Goal: Task Accomplishment & Management: Manage account settings

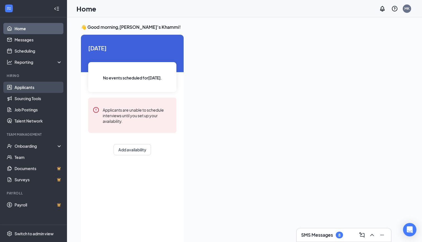
click at [34, 86] on link "Applicants" at bounding box center [39, 87] width 48 height 11
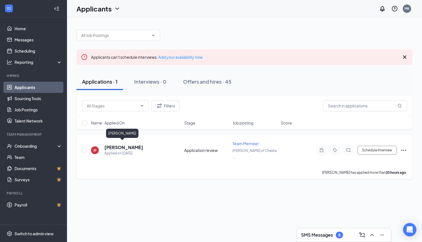
click at [123, 145] on h5 "[PERSON_NAME]" at bounding box center [123, 147] width 39 height 6
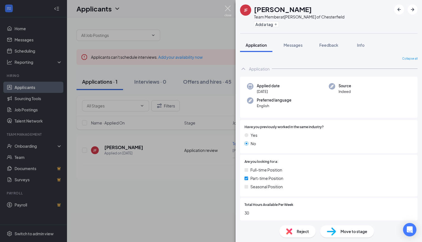
click at [230, 11] on img at bounding box center [228, 11] width 7 height 11
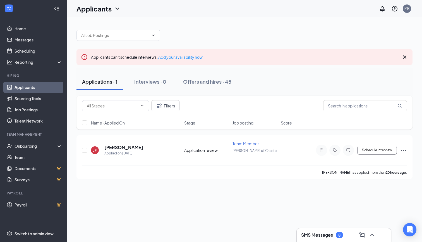
click at [346, 236] on div "SMS Messages 8" at bounding box center [343, 234] width 85 height 9
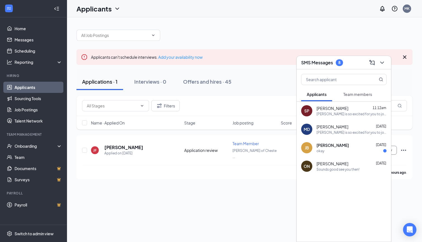
click at [343, 118] on div "SP [PERSON_NAME] 11:12am [PERSON_NAME] is so excited for you to join our team! …" at bounding box center [344, 110] width 94 height 18
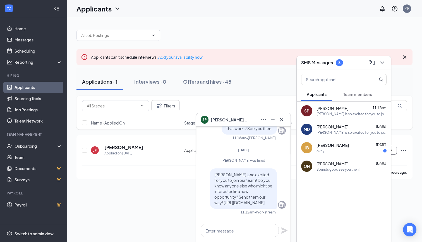
click at [233, 198] on span "[PERSON_NAME] is so excited for you to join our team! Do you know anyone else w…" at bounding box center [243, 188] width 58 height 33
click at [285, 118] on button at bounding box center [281, 119] width 9 height 9
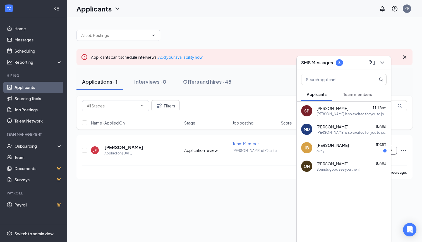
click at [334, 152] on div "okay" at bounding box center [352, 150] width 70 height 5
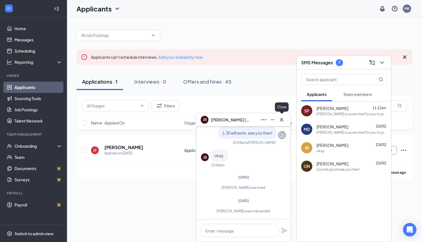
click at [283, 123] on button at bounding box center [281, 119] width 9 height 9
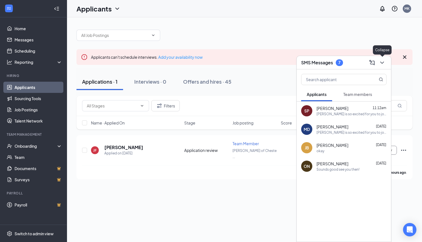
click at [385, 63] on icon "ChevronDown" at bounding box center [382, 62] width 7 height 7
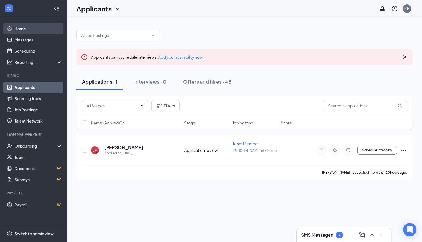
click at [39, 30] on link "Home" at bounding box center [39, 28] width 48 height 11
